Goal: Find contact information: Find contact information

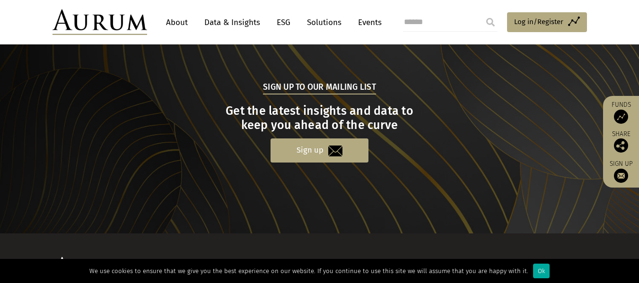
scroll to position [1025, 0]
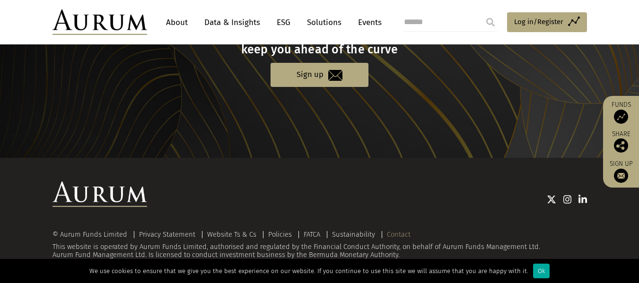
click at [395, 235] on link "Contact" at bounding box center [399, 234] width 24 height 9
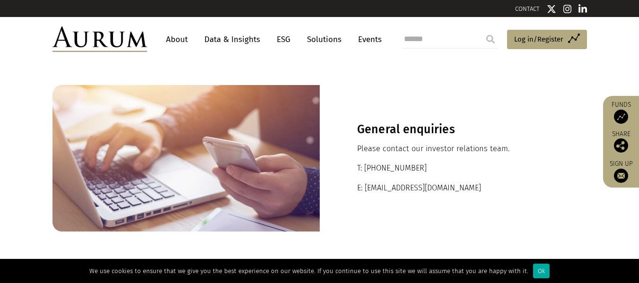
click at [184, 38] on link "About" at bounding box center [176, 40] width 31 height 18
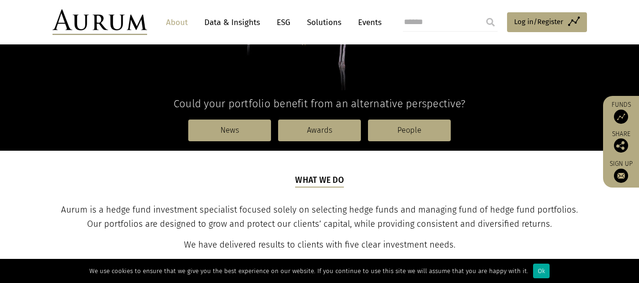
scroll to position [284, 0]
